Goal: Information Seeking & Learning: Learn about a topic

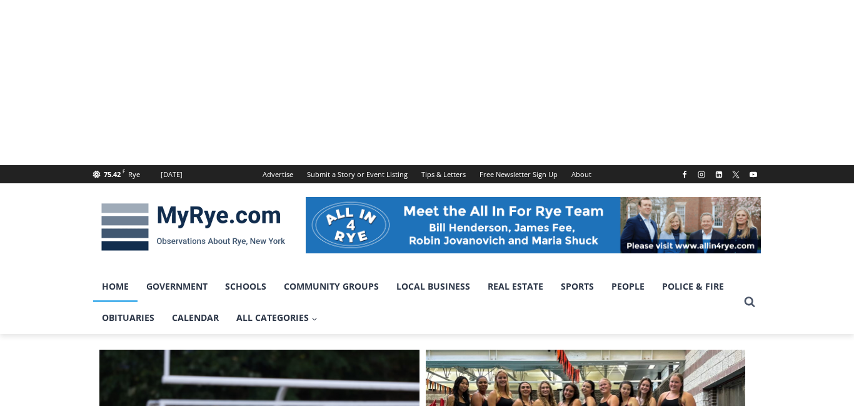
scroll to position [141, 0]
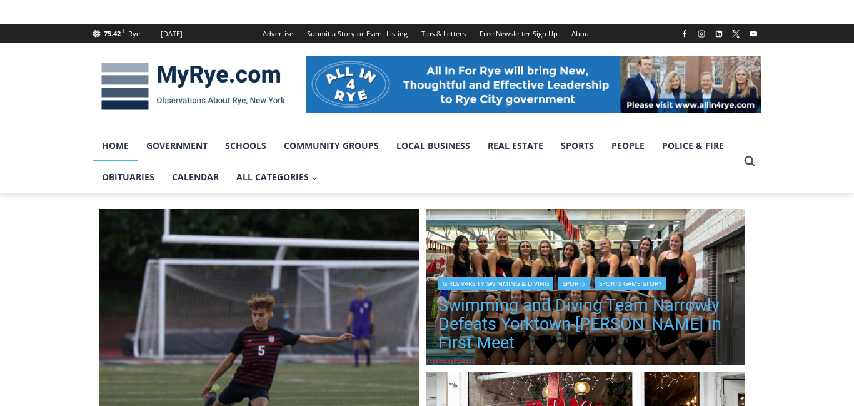
click at [520, 330] on link "Swimming and Diving Team Narrowly Defeats Yorktown-[PERSON_NAME] in First Meet" at bounding box center [585, 324] width 295 height 56
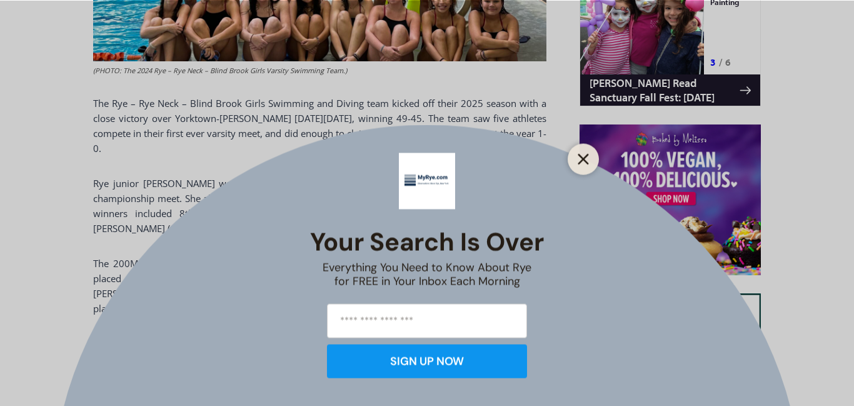
click at [581, 159] on icon "Close" at bounding box center [583, 158] width 11 height 11
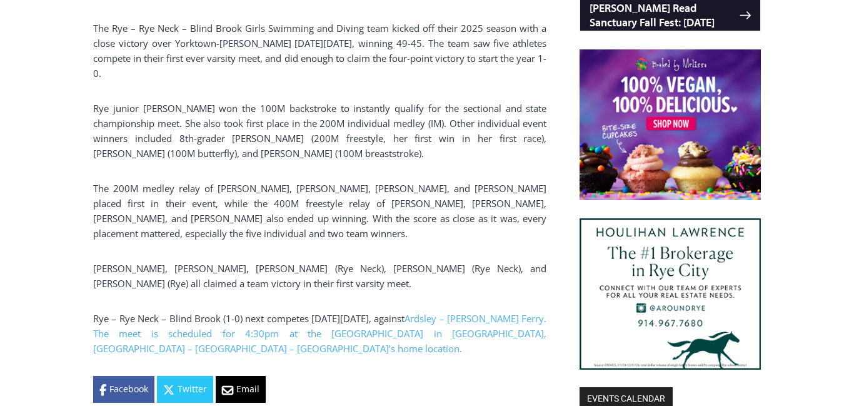
scroll to position [949, 0]
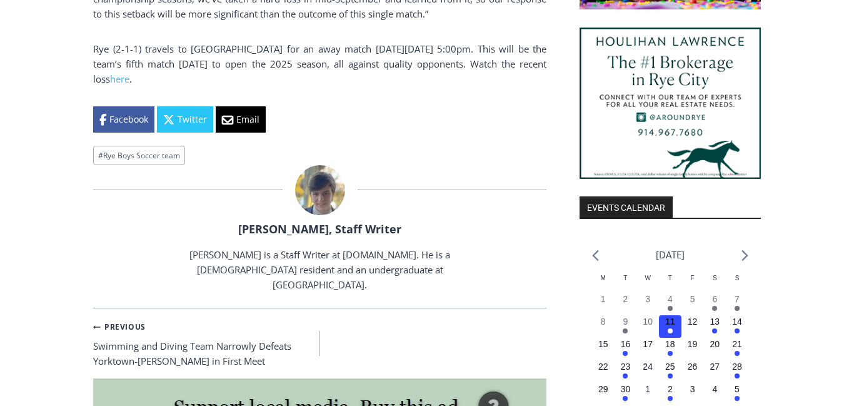
scroll to position [1138, 0]
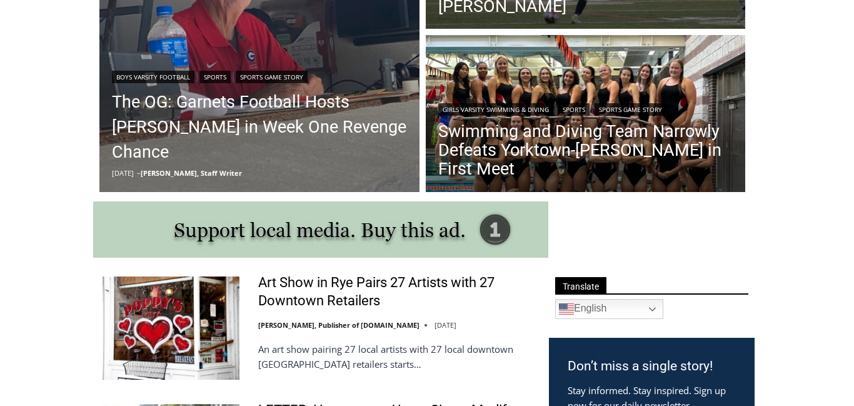
click at [599, 196] on div "Boys Varsity Football | Sports | Sports Game Story The OG: Garnets Football Hos…" at bounding box center [422, 32] width 652 height 326
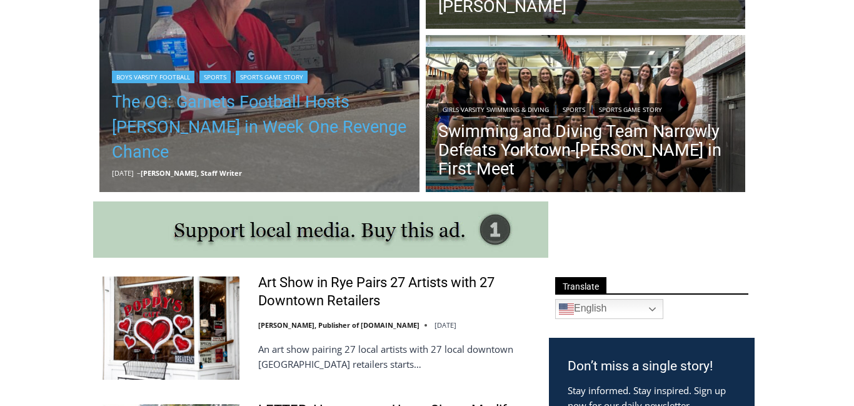
click at [240, 134] on link "The OG: Garnets Football Hosts Somers in Week One Revenge Chance" at bounding box center [259, 126] width 295 height 75
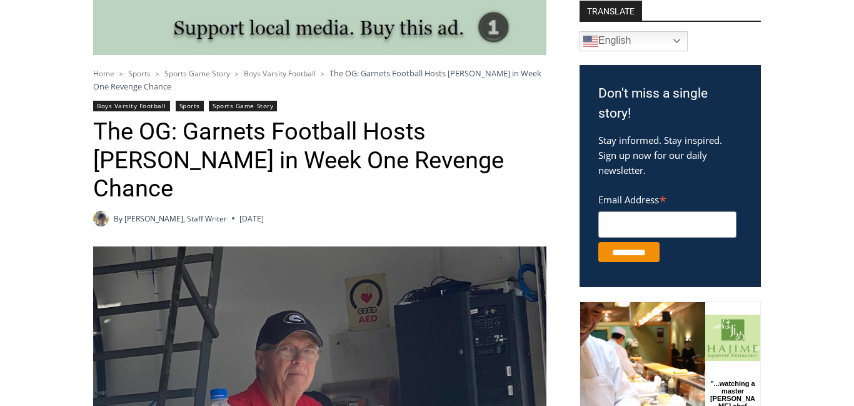
scroll to position [345, 0]
